Goal: Task Accomplishment & Management: Complete application form

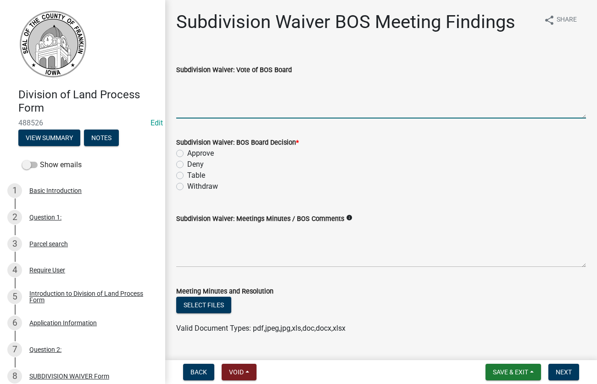
click at [199, 110] on textarea "Subdivision Waiver: Vote of BOS Board" at bounding box center [381, 96] width 410 height 43
drag, startPoint x: 204, startPoint y: 82, endPoint x: 171, endPoint y: 105, distance: 40.2
click at [176, 105] on textarea "All iyes" at bounding box center [381, 96] width 410 height 43
click at [205, 85] on textarea "All iyes" at bounding box center [381, 96] width 410 height 43
click at [196, 83] on textarea "All iyes" at bounding box center [381, 96] width 410 height 43
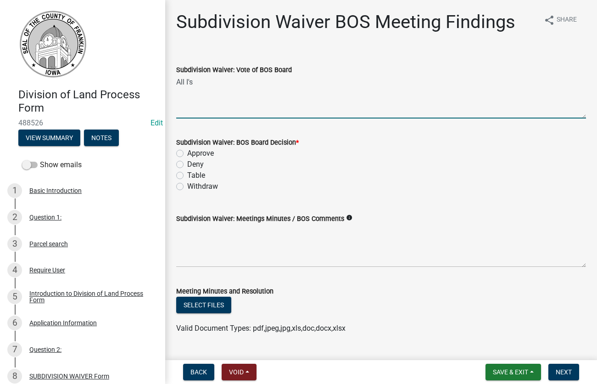
type textarea "All I's"
click at [187, 153] on label "Approve" at bounding box center [200, 153] width 27 height 11
click at [187, 153] on input "Approve" at bounding box center [190, 151] width 6 height 6
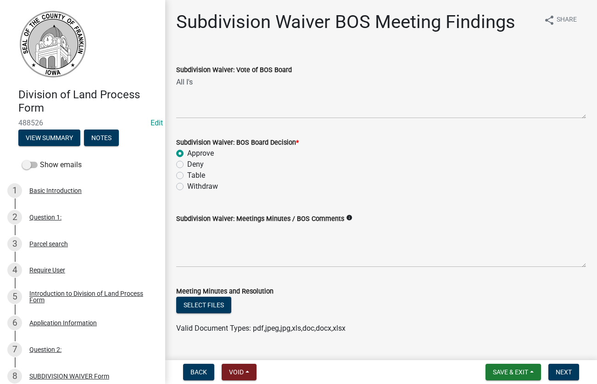
radio input "true"
click at [196, 305] on button "Select files" at bounding box center [203, 305] width 55 height 17
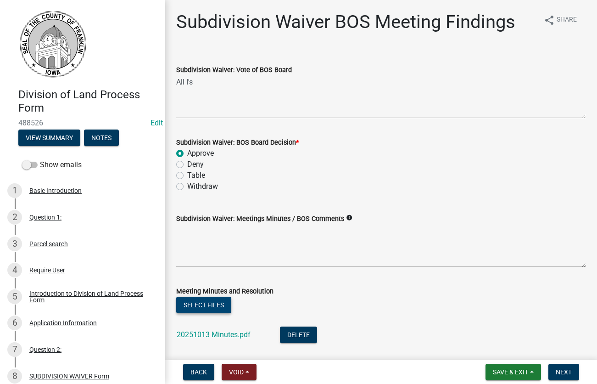
click at [202, 304] on button "Select files" at bounding box center [203, 305] width 55 height 17
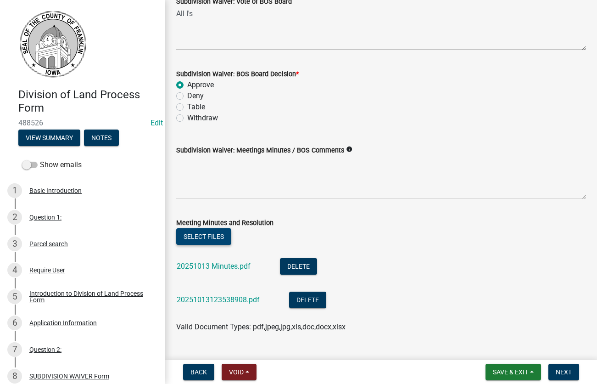
scroll to position [157, 0]
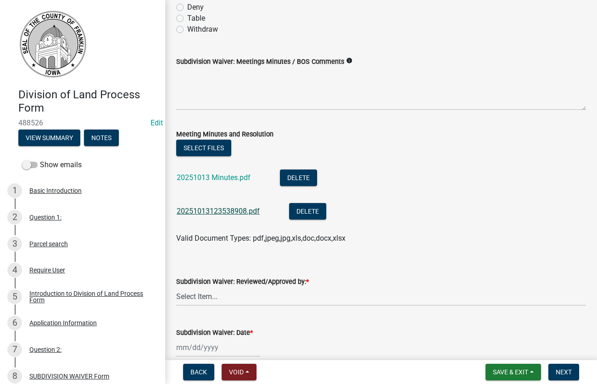
click at [211, 212] on link "20251013123538908.pdf" at bounding box center [218, 211] width 83 height 9
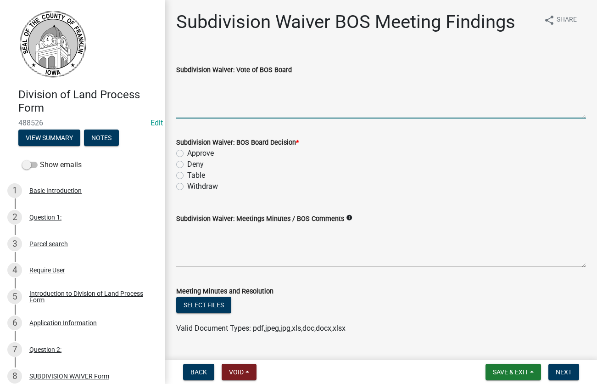
click at [224, 112] on textarea "Subdivision Waiver: Vote of BOS Board" at bounding box center [381, 96] width 410 height 43
type textarea "all I's"
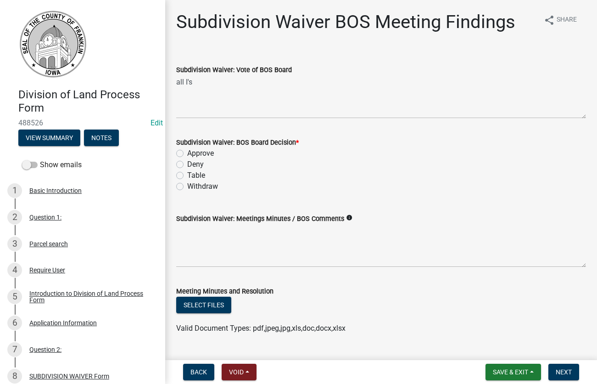
click at [187, 153] on label "Approve" at bounding box center [200, 153] width 27 height 11
click at [187, 153] on input "Approve" at bounding box center [190, 151] width 6 height 6
radio input "true"
click at [209, 308] on button "Select files" at bounding box center [203, 305] width 55 height 17
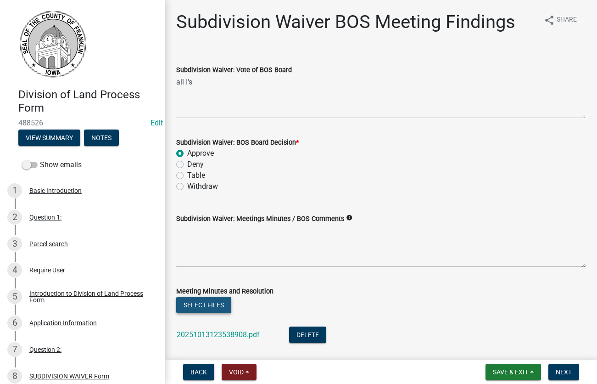
click at [197, 305] on button "Select files" at bounding box center [203, 305] width 55 height 17
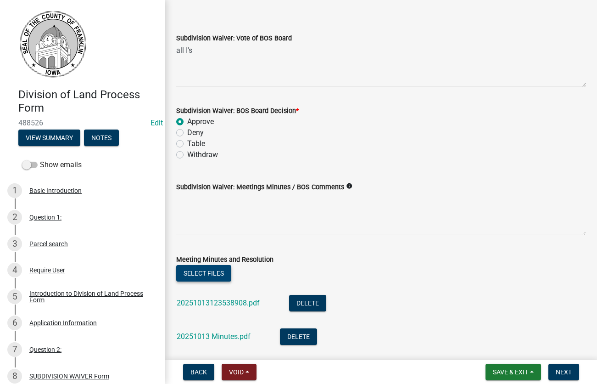
scroll to position [52, 0]
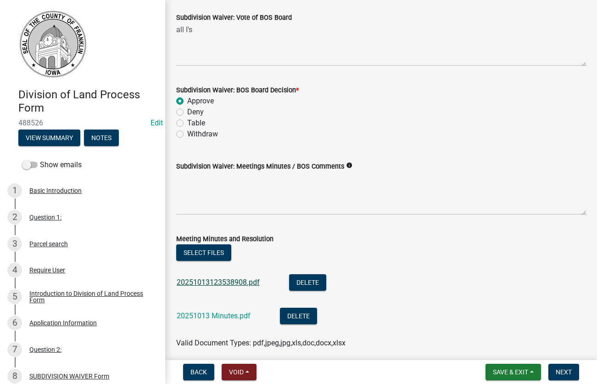
click at [214, 280] on link "20251013123538908.pdf" at bounding box center [218, 282] width 83 height 9
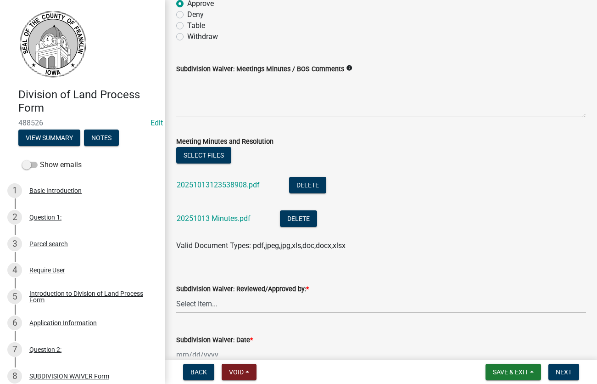
scroll to position [202, 0]
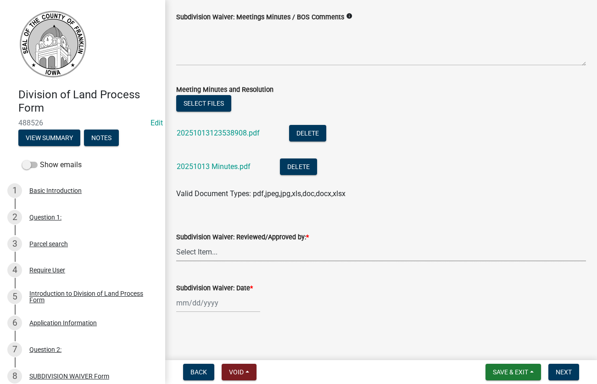
click at [176, 242] on select "Select Item... Dan Tilkes" at bounding box center [381, 251] width 410 height 19
click option "[PERSON_NAME]" at bounding box center [0, 0] width 0 height 0
select select "d223b9f2-1ec7-4c53-82a9-76cd95b714db"
click at [198, 308] on input "Subdivision Waiver: Date *" at bounding box center [218, 302] width 84 height 19
select select "10"
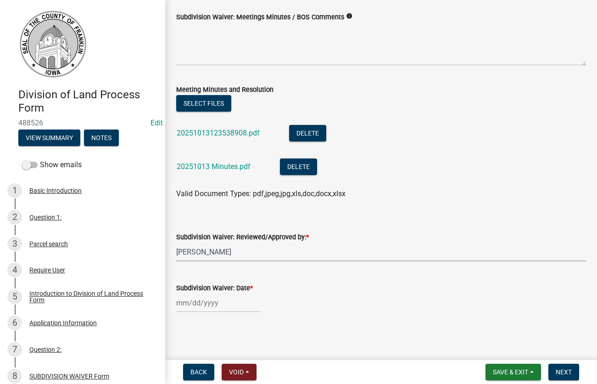
select select "2025"
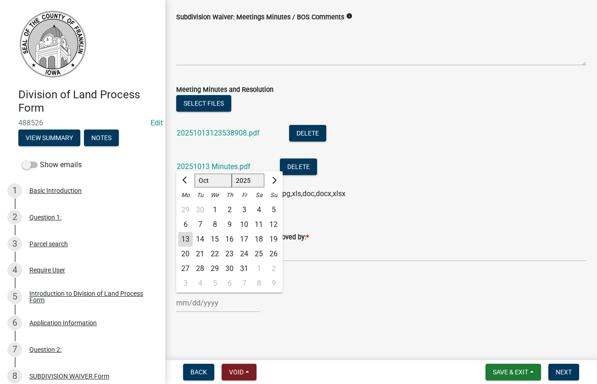
click at [189, 238] on div "13" at bounding box center [185, 239] width 15 height 15
type input "[DATE]"
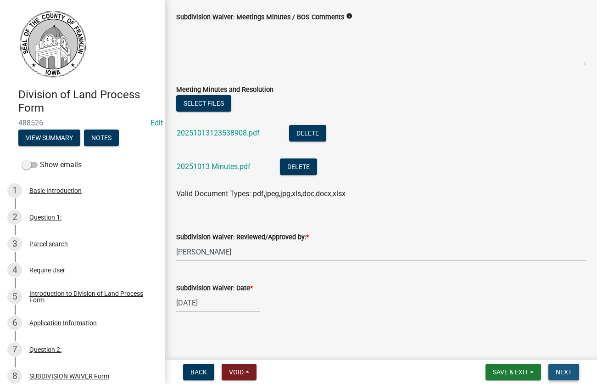
click at [564, 371] on span "Next" at bounding box center [564, 371] width 16 height 7
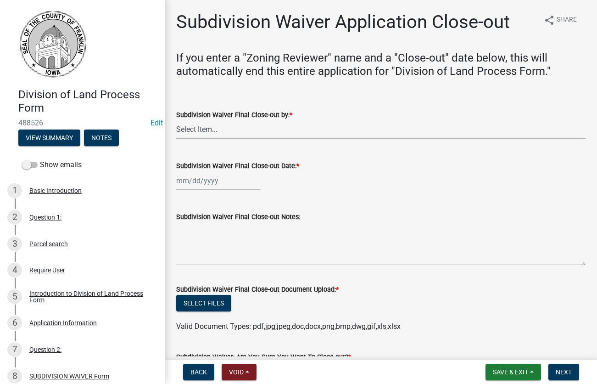
click at [176, 120] on select "Select Item... Dan Tilkes" at bounding box center [381, 129] width 410 height 19
click option "[PERSON_NAME]" at bounding box center [0, 0] width 0 height 0
select select "d223b9f2-1ec7-4c53-82a9-76cd95b714db"
click at [197, 182] on input "Subdivision Waiver Final Close-out Date: *" at bounding box center [218, 180] width 84 height 19
select select "10"
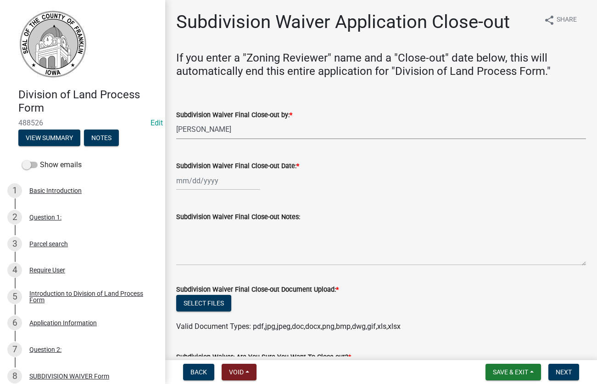
select select "2025"
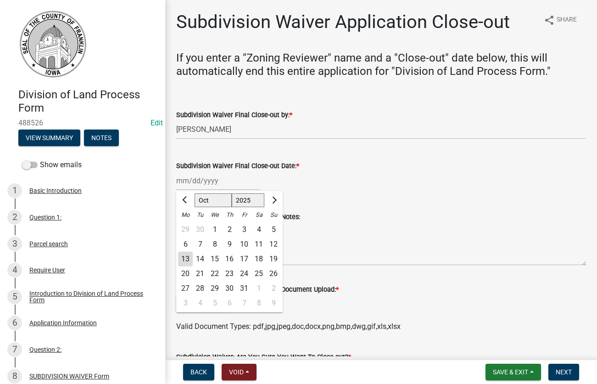
click at [187, 260] on div "13" at bounding box center [185, 259] width 15 height 15
type input "[DATE]"
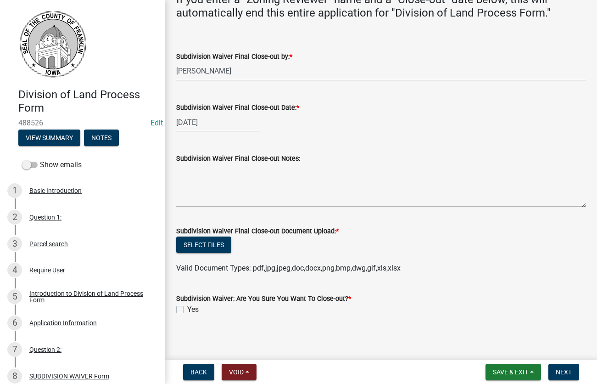
scroll to position [61, 0]
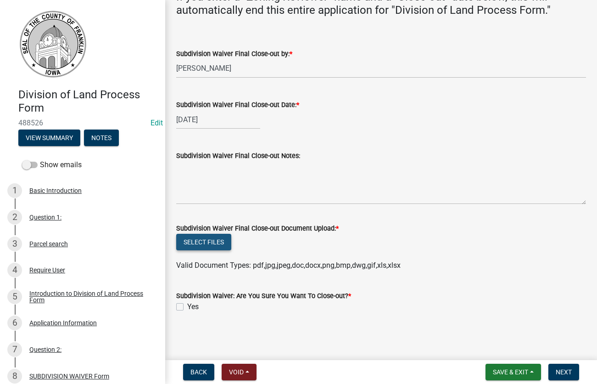
click at [204, 243] on button "Select files" at bounding box center [203, 242] width 55 height 17
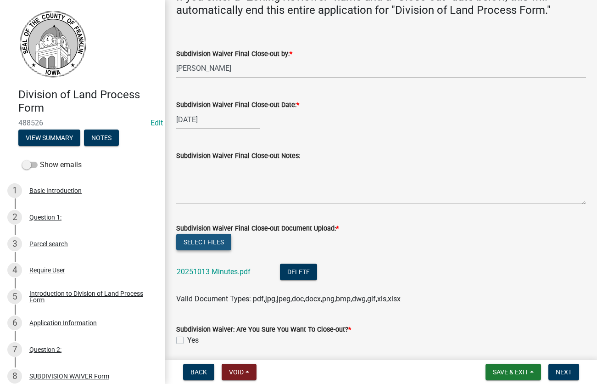
click at [205, 241] on button "Select files" at bounding box center [203, 242] width 55 height 17
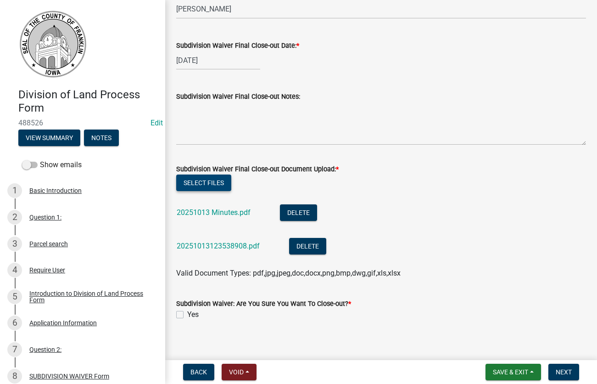
scroll to position [128, 0]
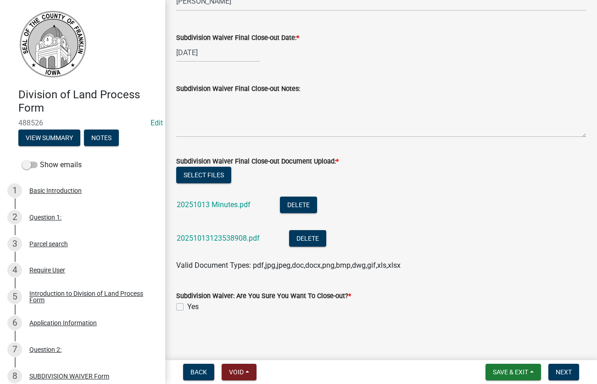
click at [187, 309] on label "Yes" at bounding box center [192, 306] width 11 height 11
click at [187, 307] on input "Yes" at bounding box center [190, 304] width 6 height 6
checkbox input "true"
click at [563, 369] on span "Next" at bounding box center [564, 371] width 16 height 7
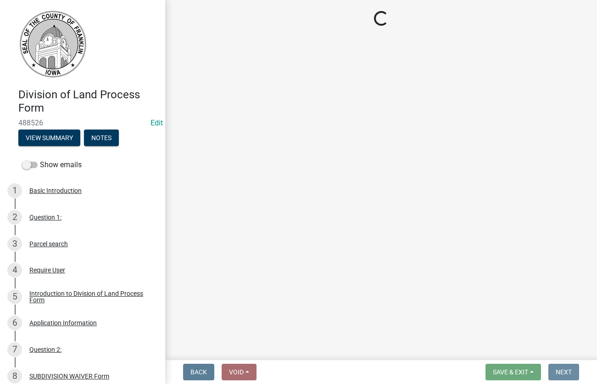
scroll to position [0, 0]
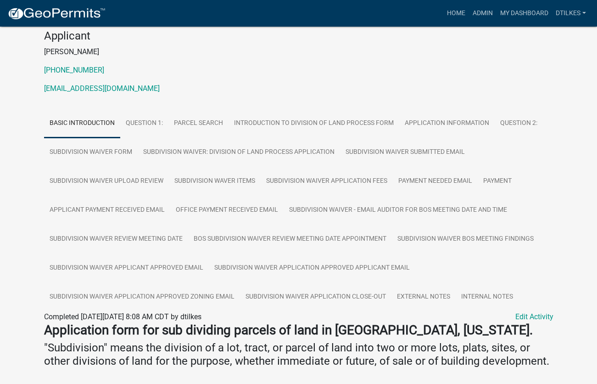
scroll to position [94, 0]
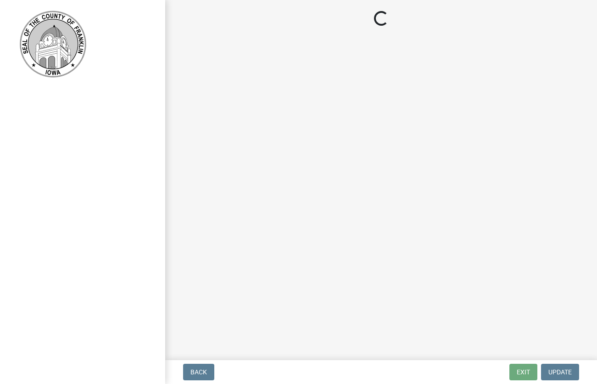
select select "2eaafa54-dbf0-4a02-95c7-e62aab18d446"
select select "d223b9f2-1ec7-4c53-82a9-76cd95b714db"
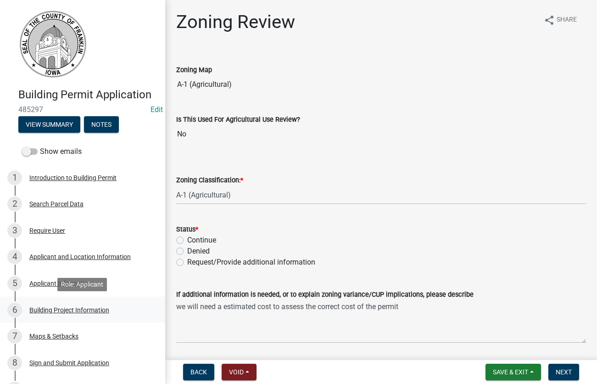
click at [41, 311] on div "Building Project Information" at bounding box center [69, 310] width 80 height 6
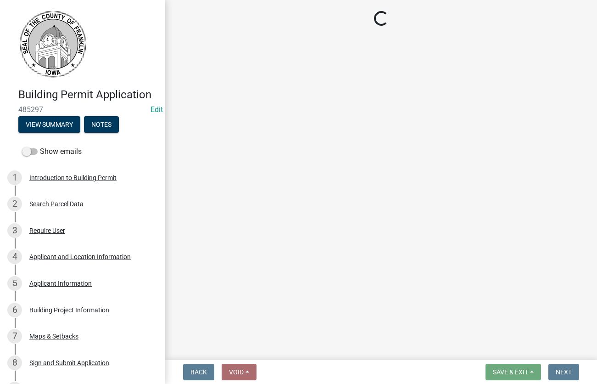
select select "1690af05-58f5-4f02-a774-a9ef931f275e"
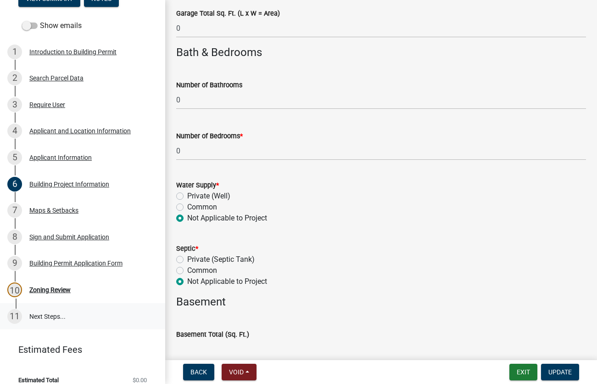
scroll to position [136, 0]
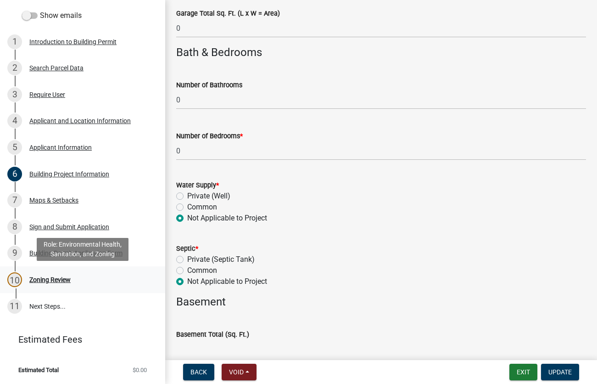
click at [35, 282] on div "Zoning Review" at bounding box center [49, 279] width 41 height 6
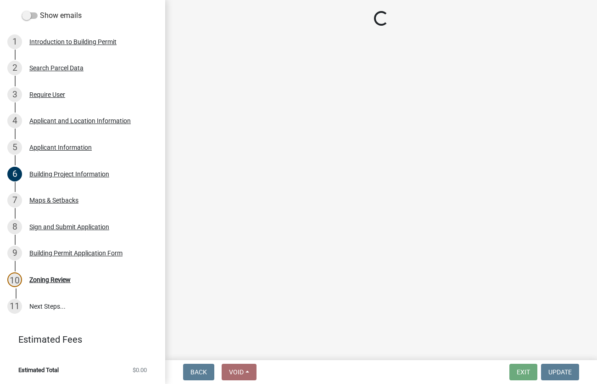
select select "2eaafa54-dbf0-4a02-95c7-e62aab18d446"
select select "d223b9f2-1ec7-4c53-82a9-76cd95b714db"
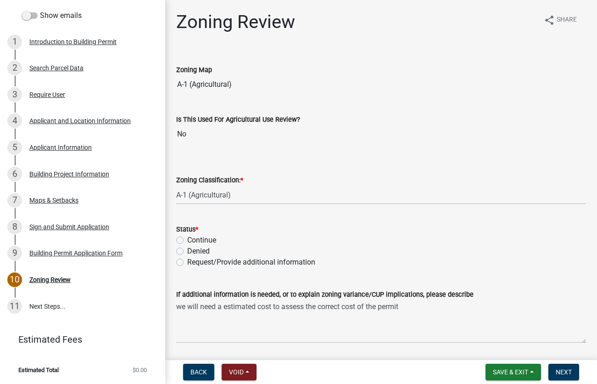
click at [187, 241] on label "Continue" at bounding box center [201, 240] width 29 height 11
click at [187, 241] on input "Continue" at bounding box center [190, 238] width 6 height 6
radio input "true"
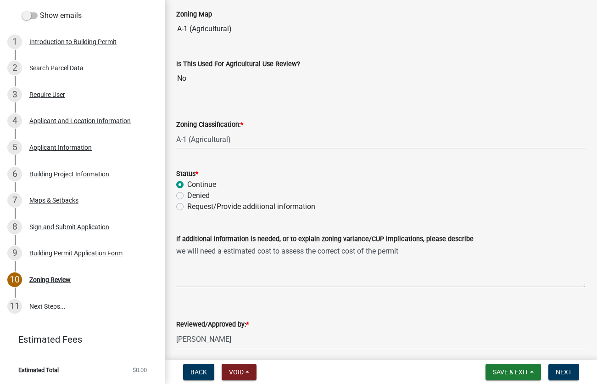
scroll to position [143, 0]
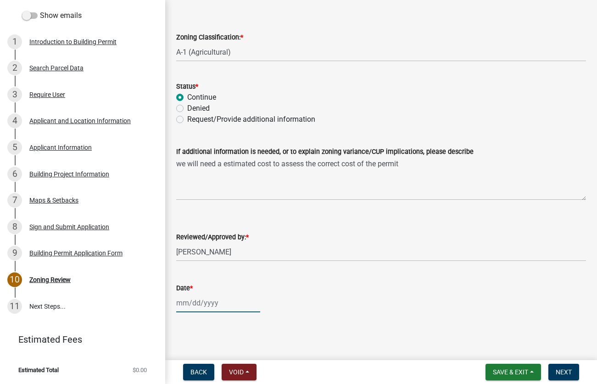
click at [198, 305] on input "Date *" at bounding box center [218, 302] width 84 height 19
select select "10"
select select "2025"
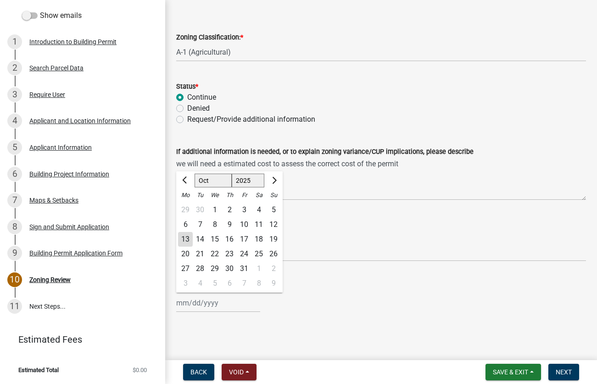
click at [185, 237] on div "13" at bounding box center [185, 239] width 15 height 15
type input "[DATE]"
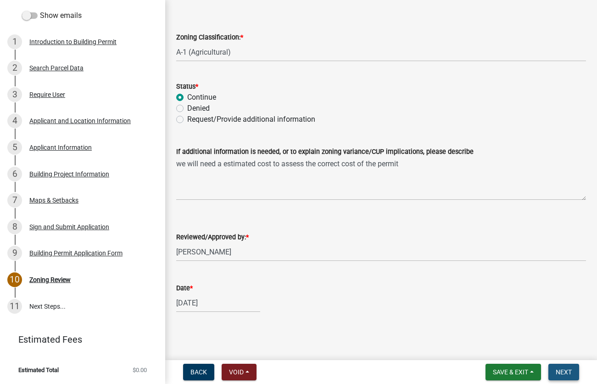
drag, startPoint x: 563, startPoint y: 371, endPoint x: 548, endPoint y: 366, distance: 16.1
click at [562, 371] on span "Next" at bounding box center [564, 371] width 16 height 7
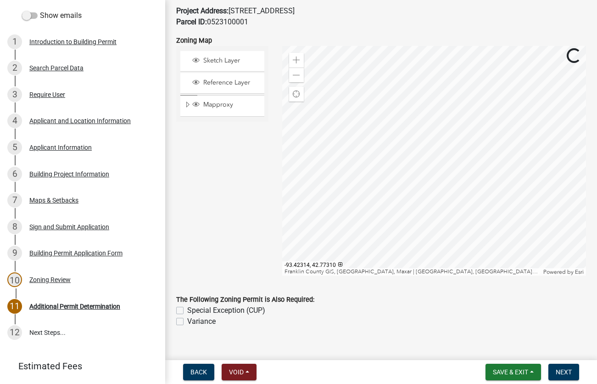
scroll to position [61, 0]
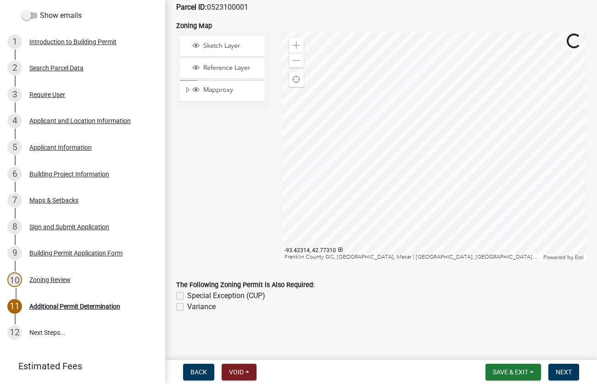
click at [187, 295] on label "Special Exception (CUP)" at bounding box center [226, 295] width 78 height 11
click at [187, 295] on input "Special Exception (CUP)" at bounding box center [190, 293] width 6 height 6
checkbox input "true"
checkbox input "false"
click at [560, 371] on span "Next" at bounding box center [564, 371] width 16 height 7
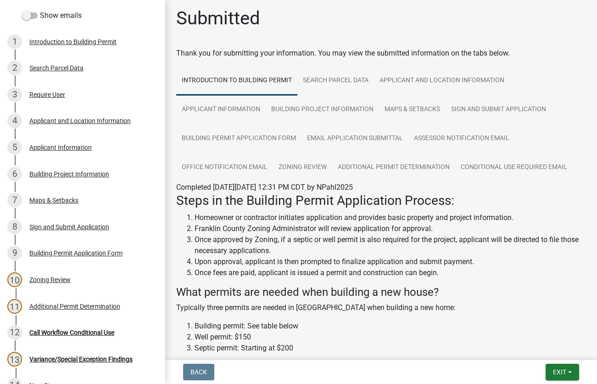
scroll to position [0, 0]
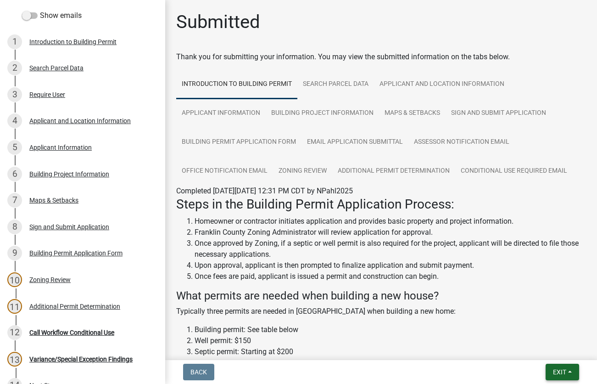
click at [558, 370] on span "Exit" at bounding box center [559, 371] width 13 height 7
click at [540, 347] on button "Save & Exit" at bounding box center [542, 348] width 73 height 22
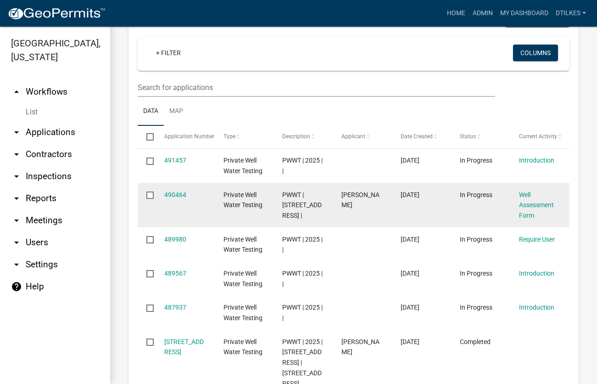
scroll to position [366, 0]
